Goal: Task Accomplishment & Management: Use online tool/utility

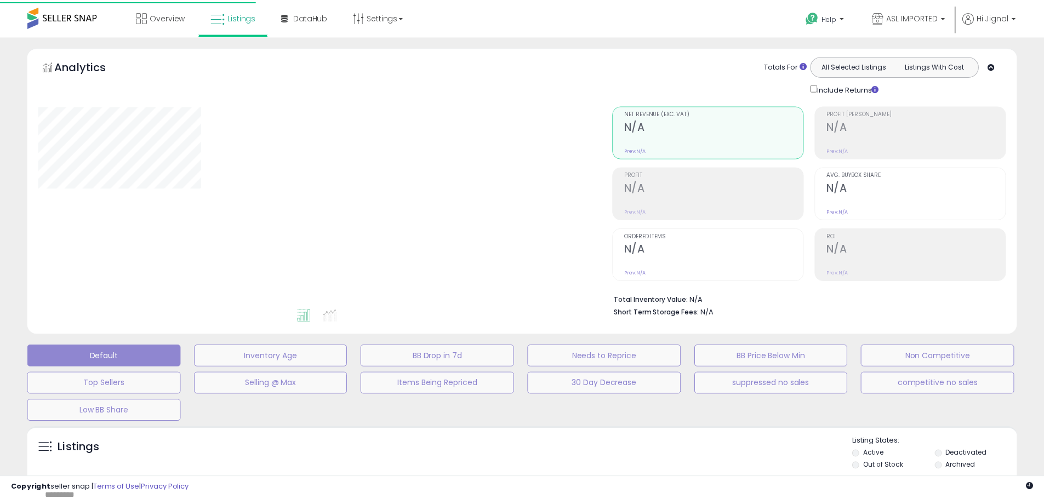
scroll to position [208, 0]
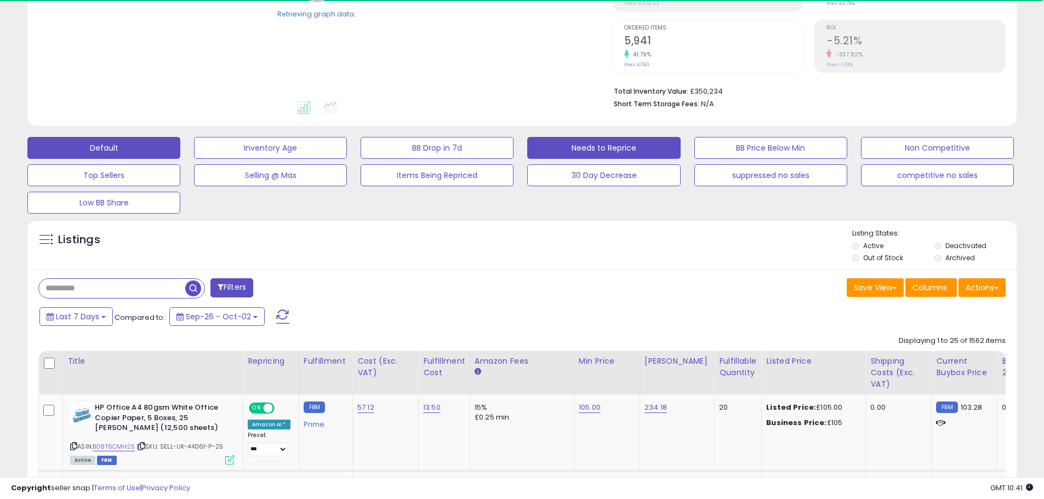
click at [585, 152] on button "Needs to Reprice" at bounding box center [603, 148] width 153 height 22
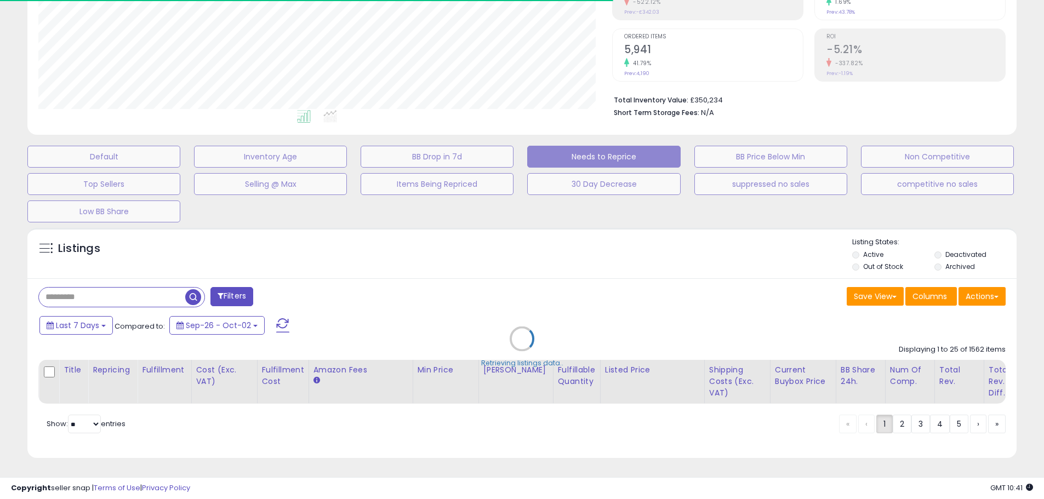
scroll to position [225, 574]
select select "**"
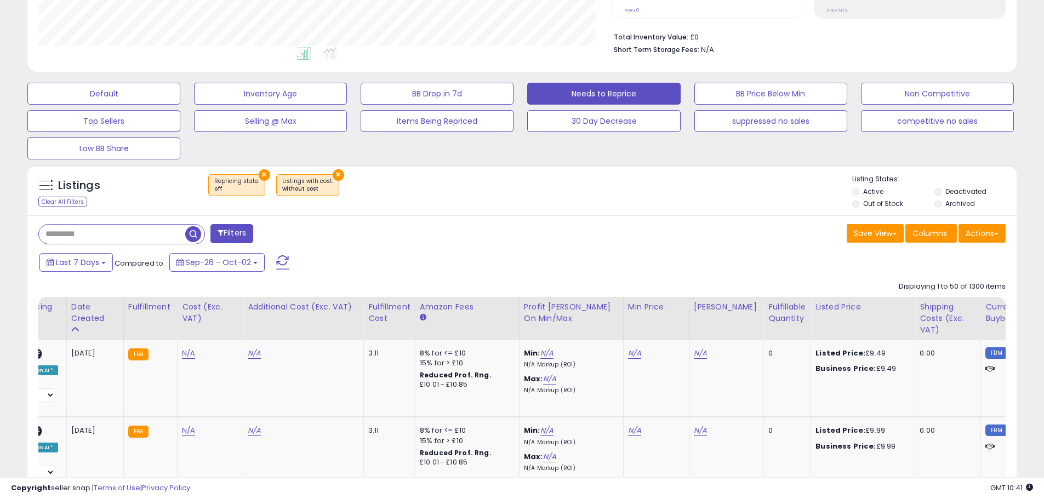
scroll to position [0, 238]
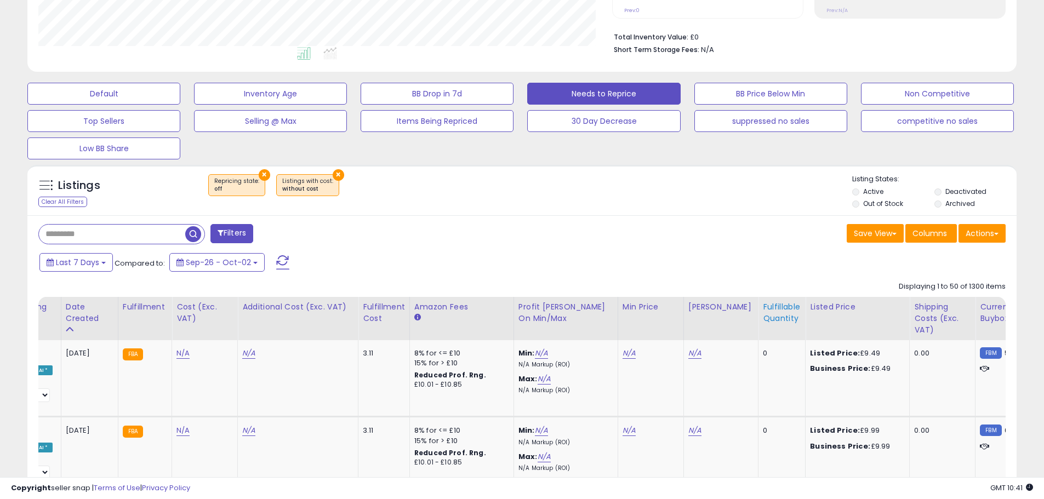
click at [767, 314] on div "Fulfillable Quantity" at bounding box center [782, 312] width 38 height 23
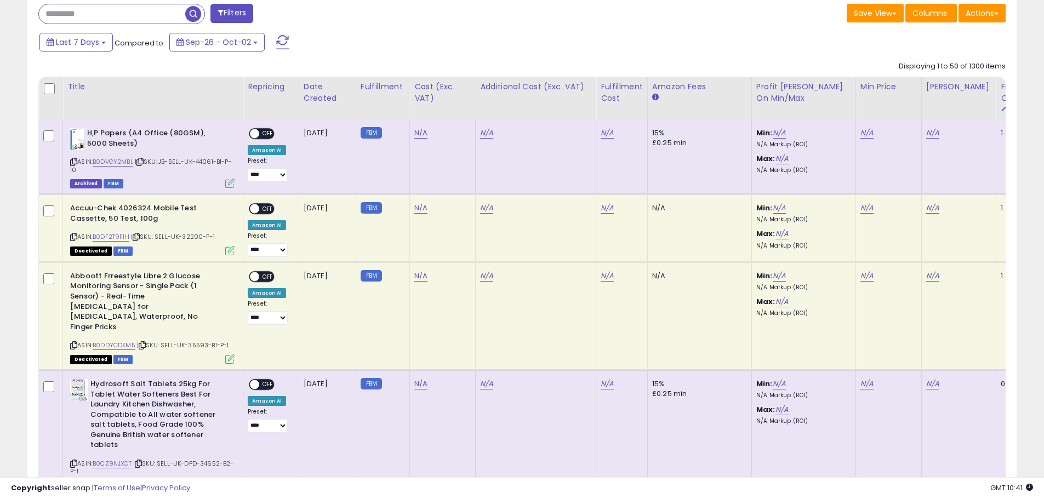
scroll to position [482, 0]
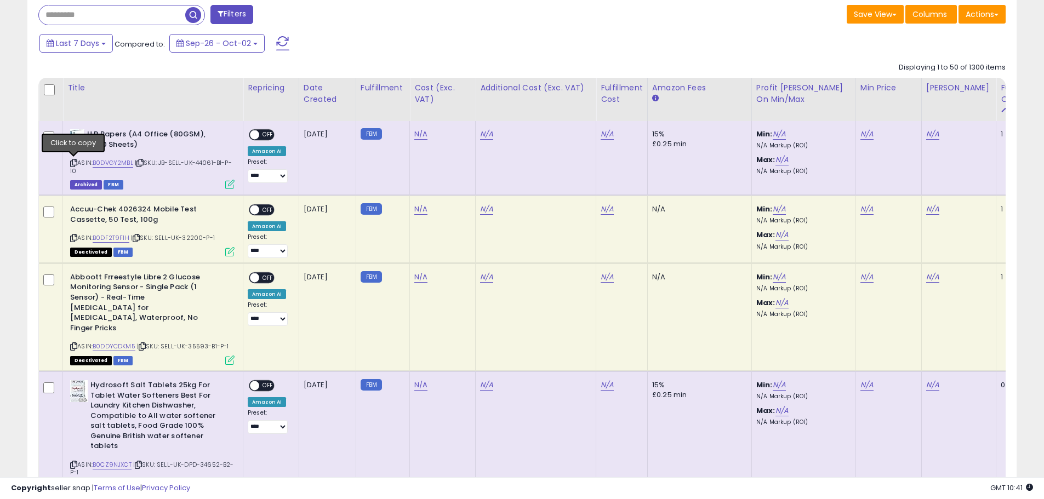
click at [72, 165] on icon at bounding box center [73, 163] width 7 height 6
click at [76, 162] on icon at bounding box center [73, 163] width 7 height 6
click at [122, 161] on link "B0DVGY2MBL" at bounding box center [113, 162] width 41 height 9
